Goal: Navigation & Orientation: Find specific page/section

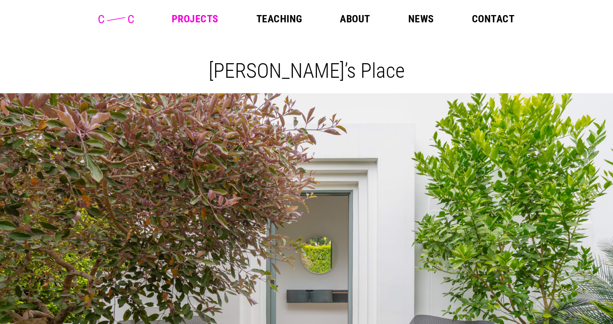
click at [125, 18] on icon at bounding box center [115, 19] width 35 height 8
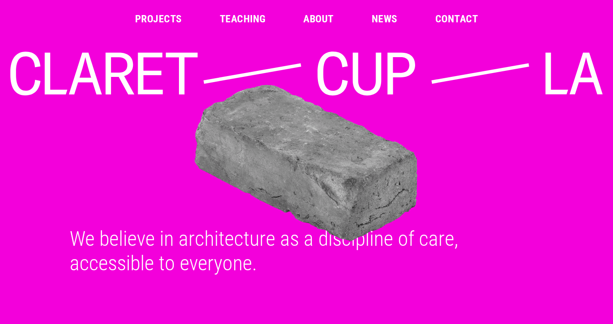
click at [322, 21] on link "About" at bounding box center [318, 19] width 30 height 10
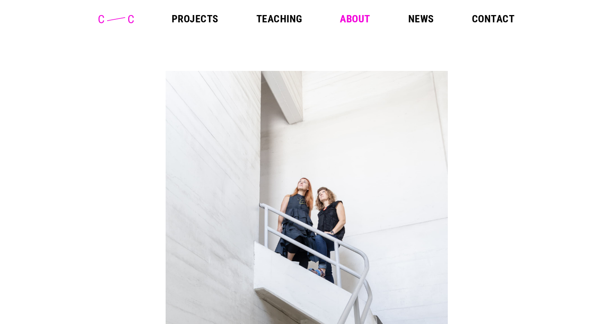
click at [202, 23] on link "Projects" at bounding box center [195, 19] width 47 height 10
click at [188, 14] on link "Projects" at bounding box center [195, 19] width 47 height 10
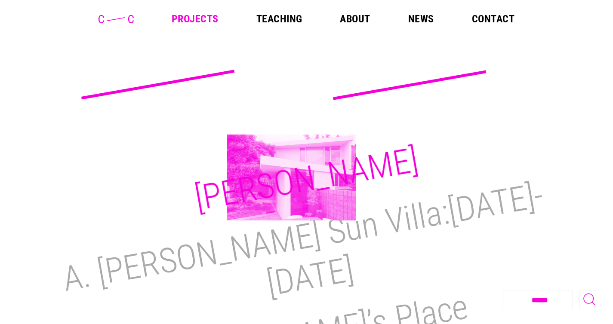
click at [292, 178] on h2 "[PERSON_NAME]" at bounding box center [306, 179] width 229 height 79
